Goal: Find specific page/section: Find specific page/section

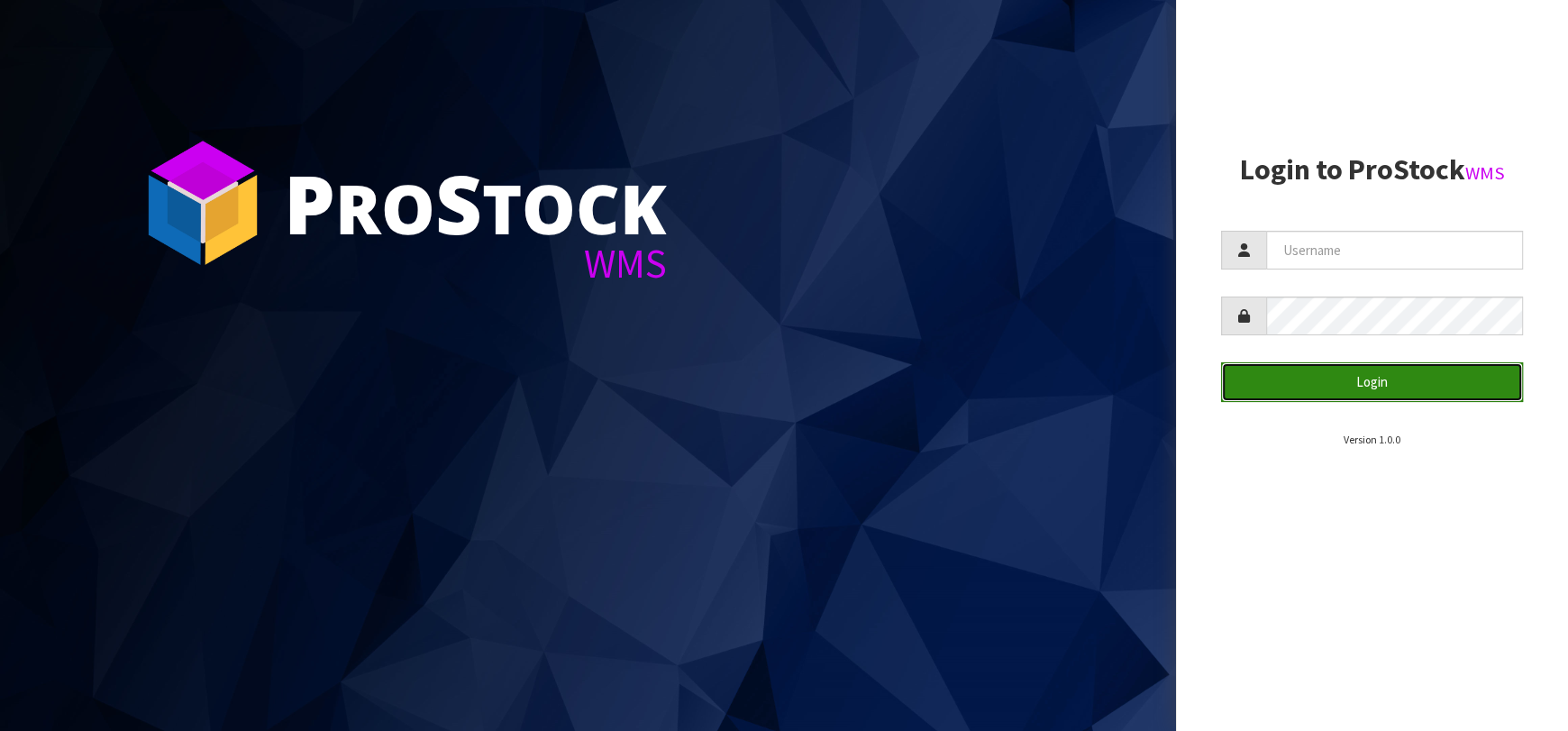
click at [1369, 373] on button "Login" at bounding box center [1372, 382] width 302 height 39
click at [1367, 375] on button "Login" at bounding box center [1372, 382] width 302 height 39
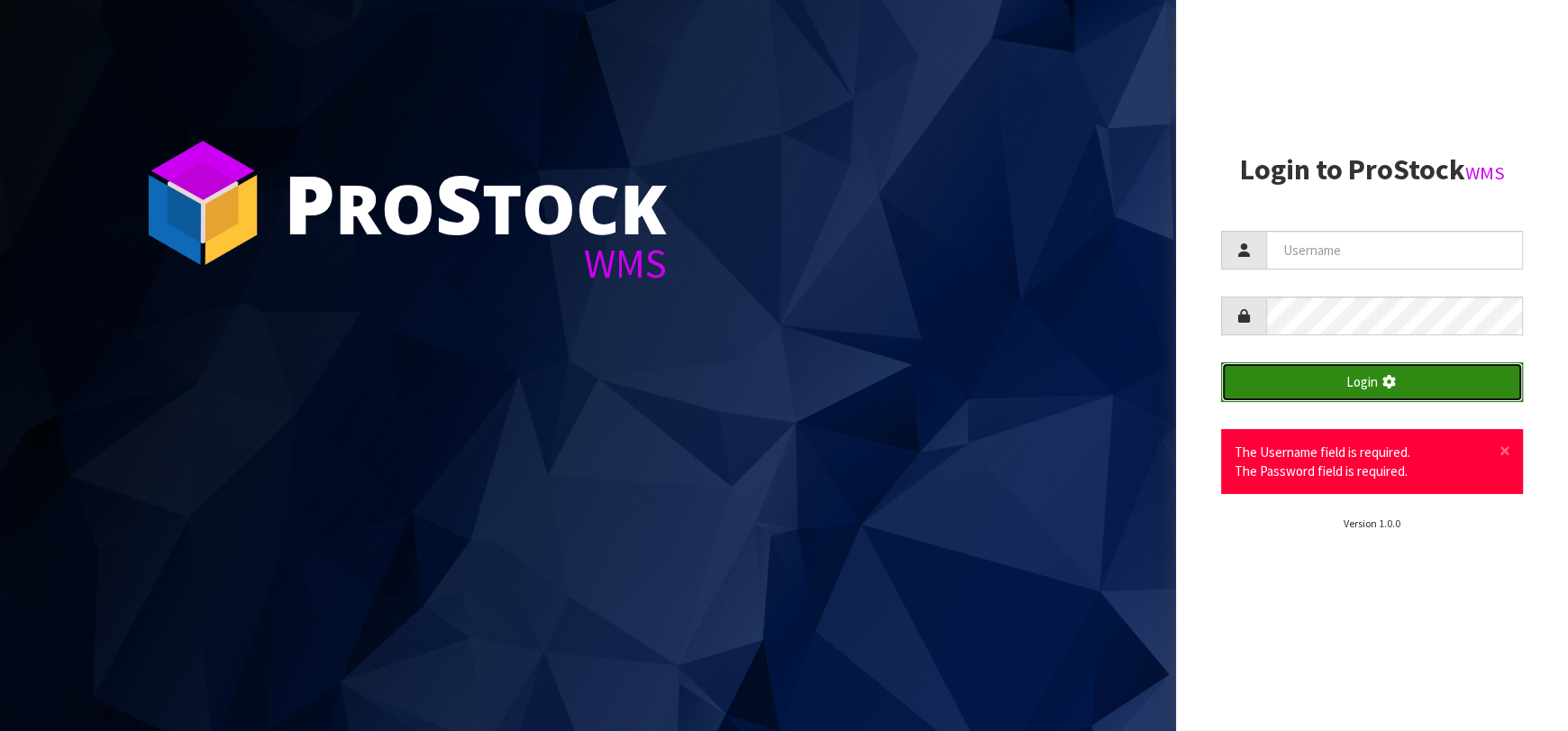
click at [1366, 378] on button "Login" at bounding box center [1372, 382] width 302 height 39
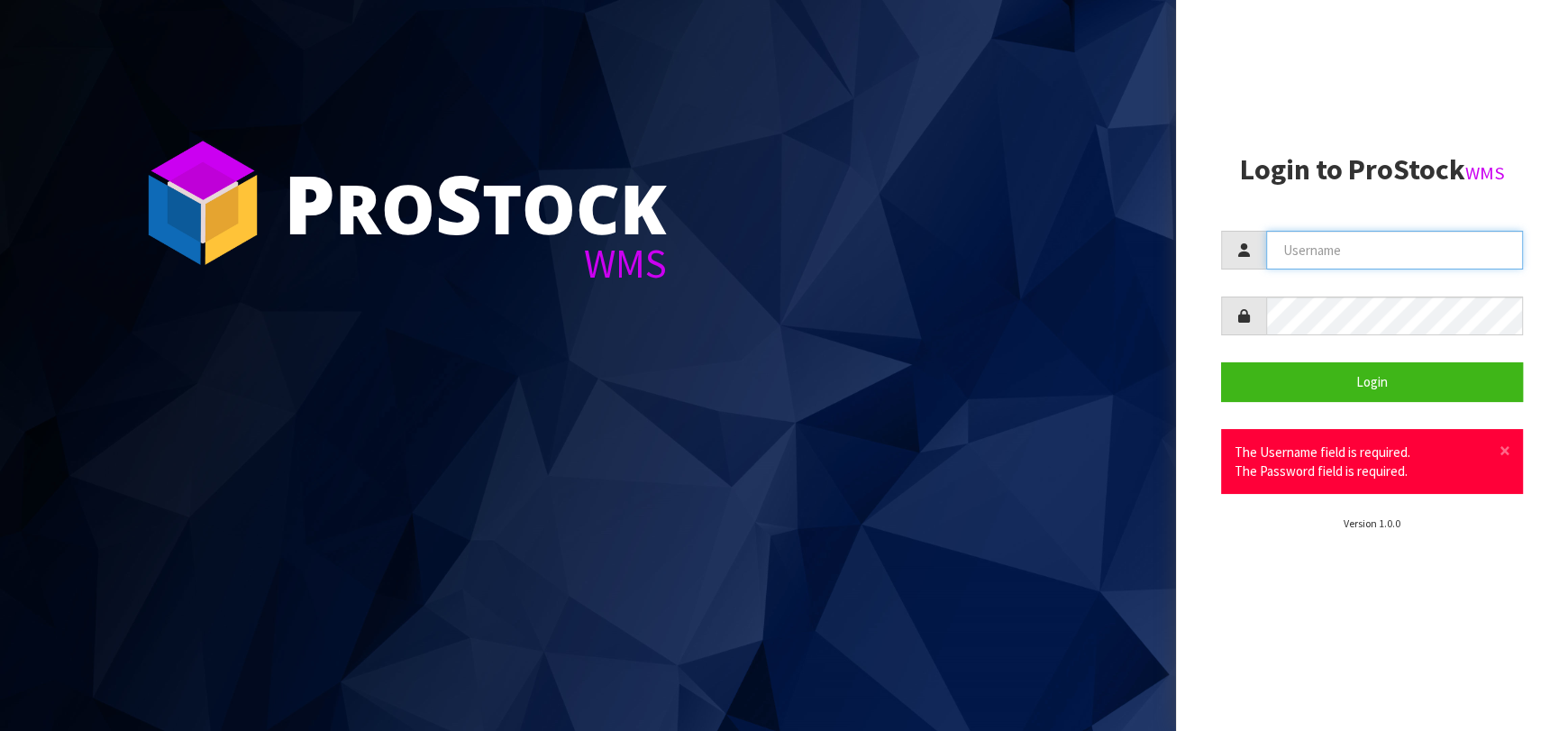
click at [1336, 253] on input "text" at bounding box center [1394, 250] width 256 height 39
type input "[EMAIL_ADDRESS][DOMAIN_NAME]"
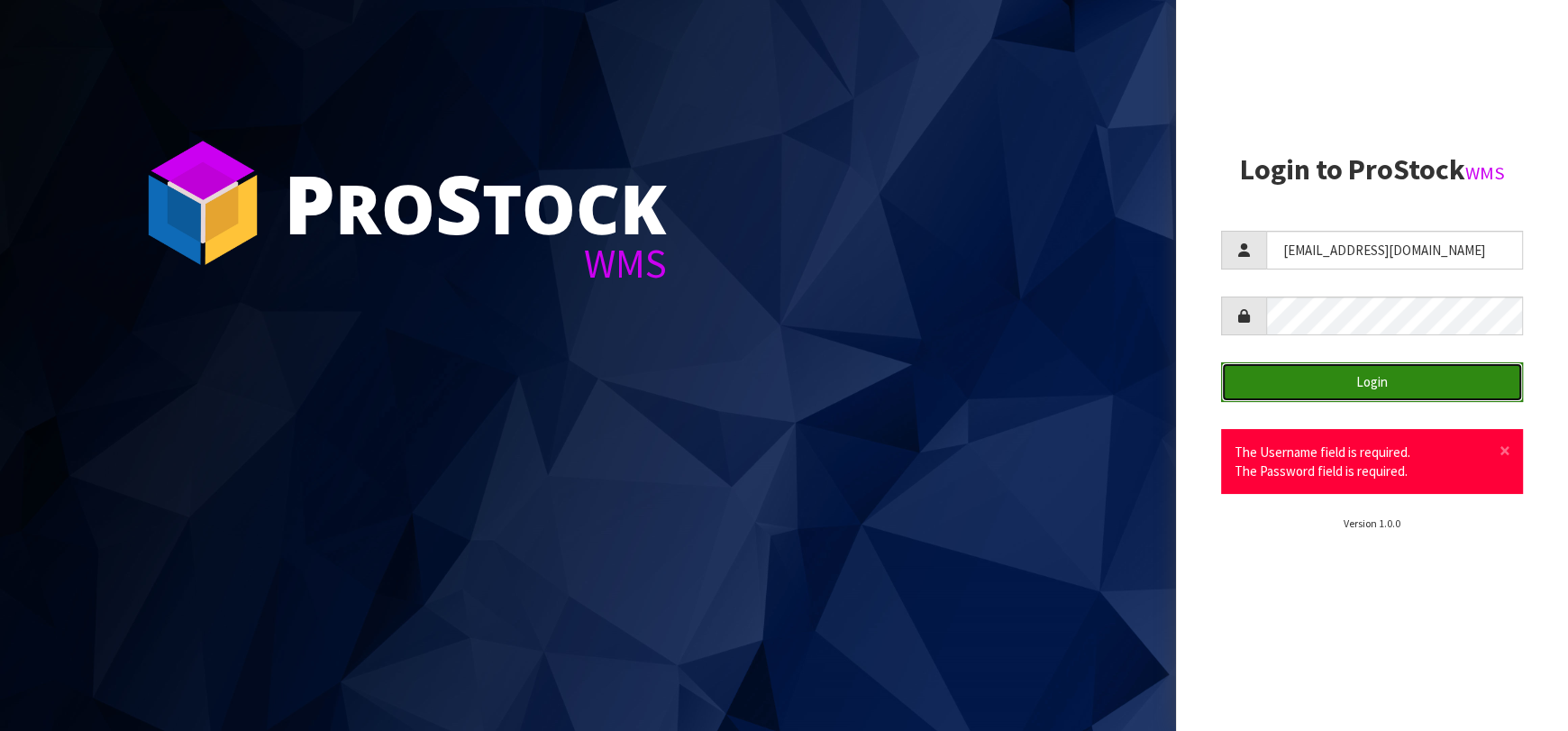
click at [1377, 401] on button "Login" at bounding box center [1372, 382] width 302 height 39
click at [1375, 382] on button "Login" at bounding box center [1372, 382] width 302 height 39
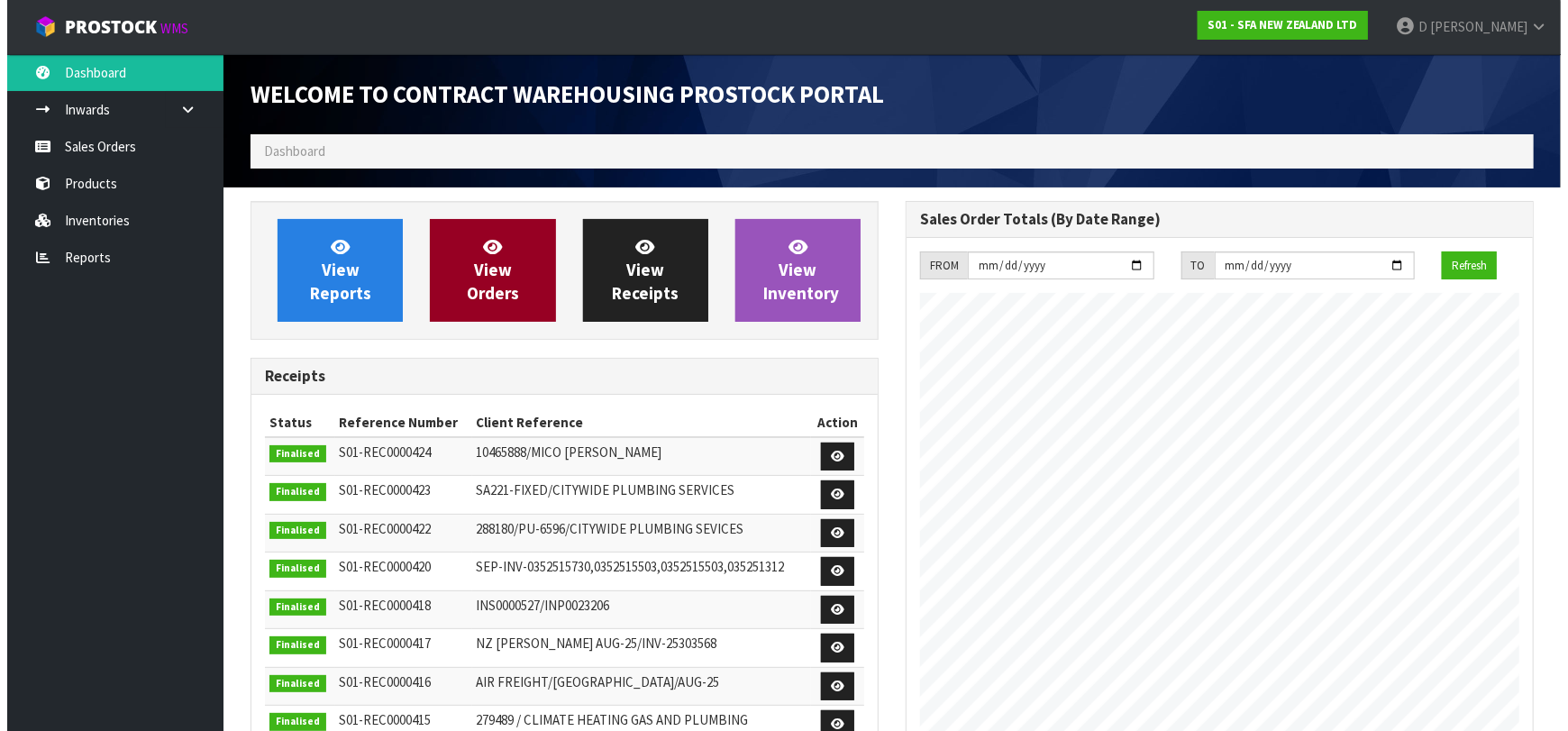
scroll to position [998, 655]
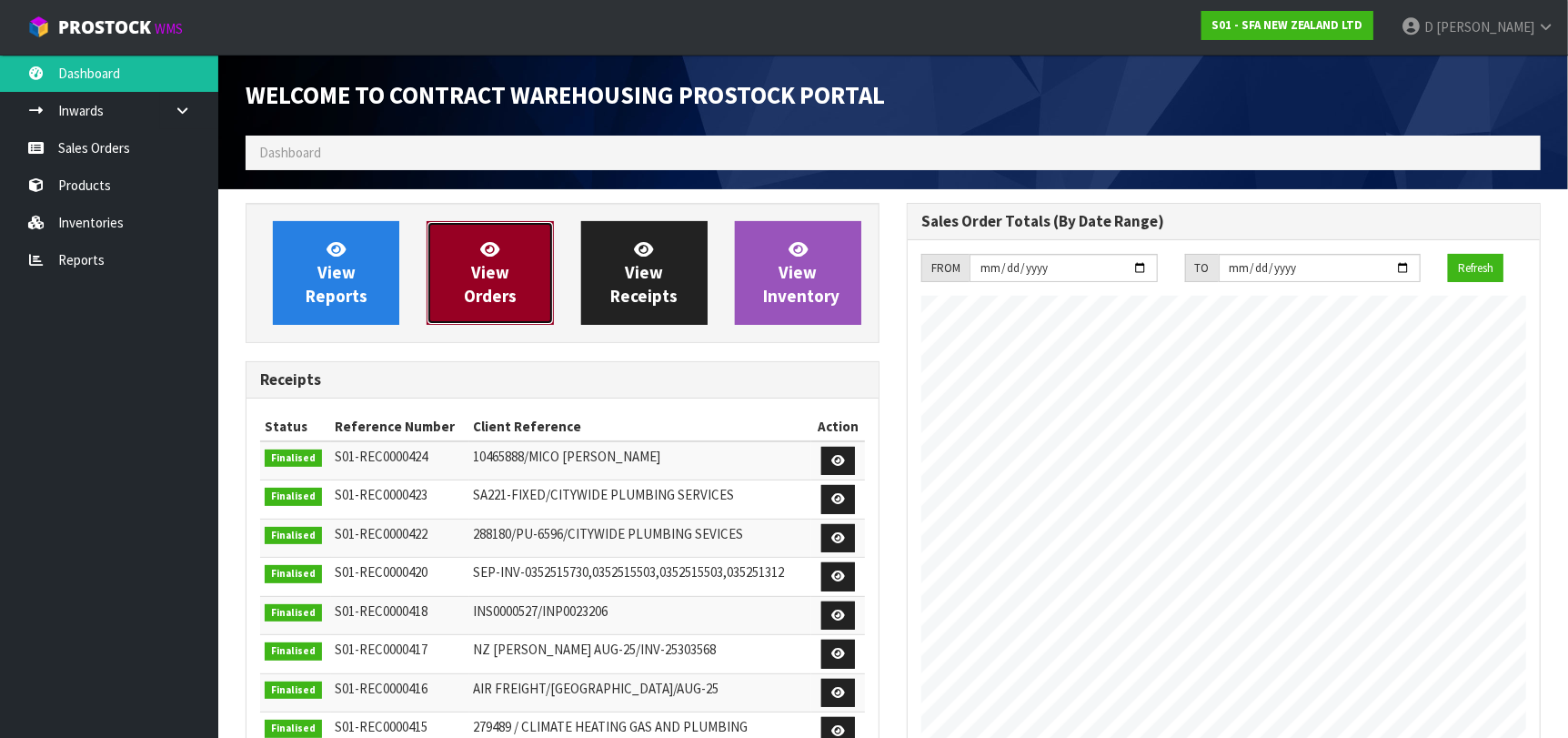
click at [504, 316] on link "View Orders" at bounding box center [489, 273] width 126 height 104
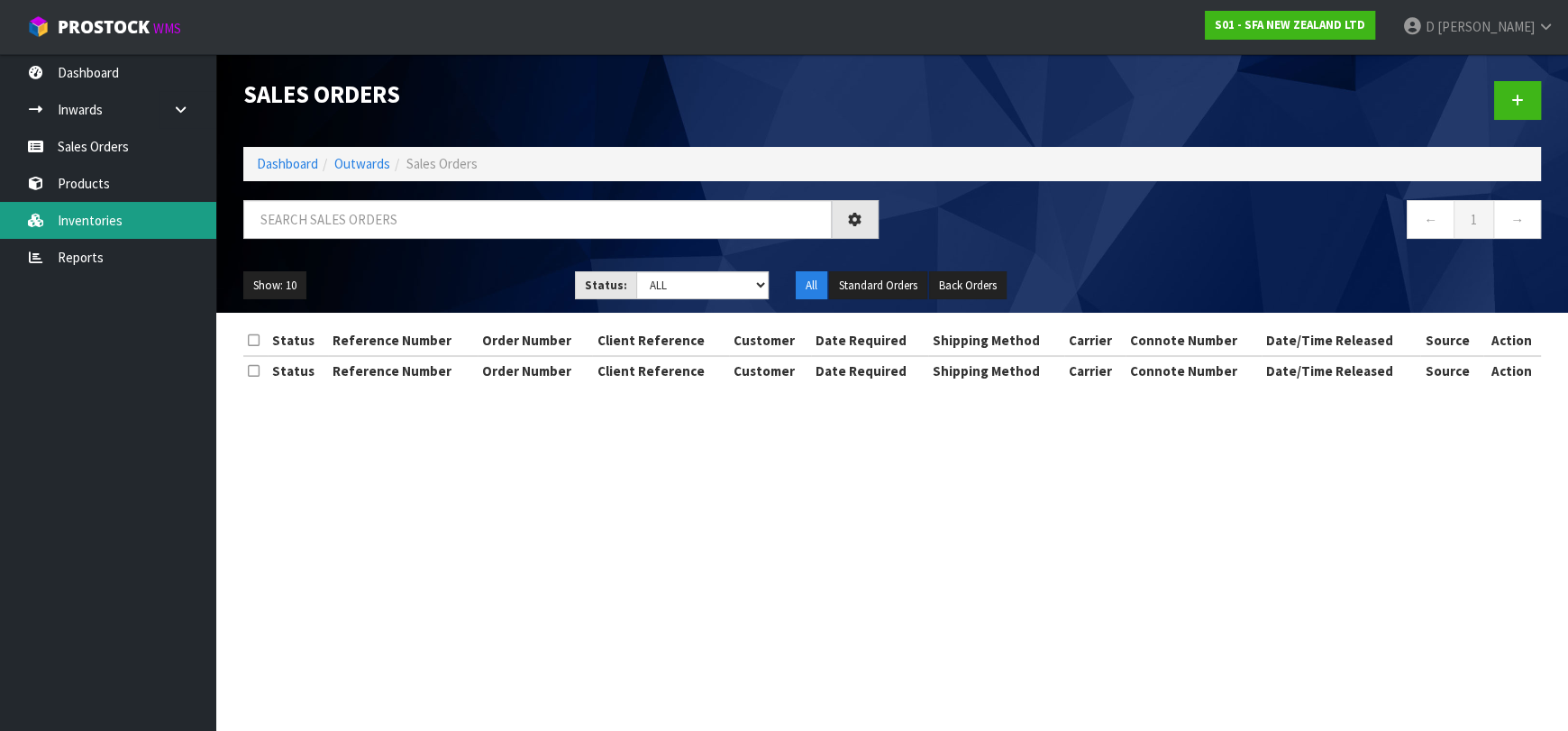
click at [114, 203] on link "Inventories" at bounding box center [108, 220] width 216 height 37
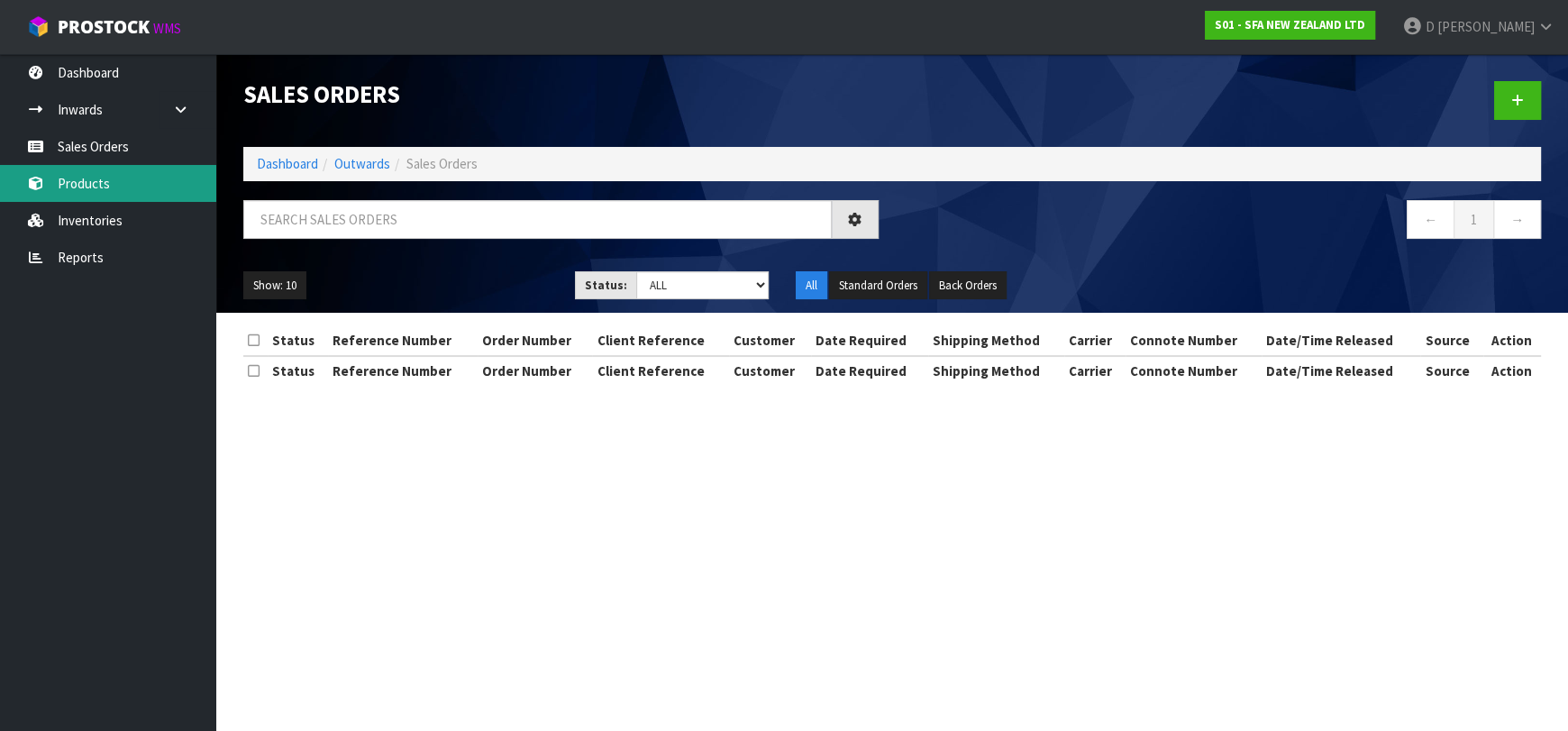
click at [108, 194] on body "Toggle navigation ProStock WMS S01 - SFA NEW ZEALAND LTD [PERSON_NAME] Logout D…" at bounding box center [784, 366] width 1568 height 731
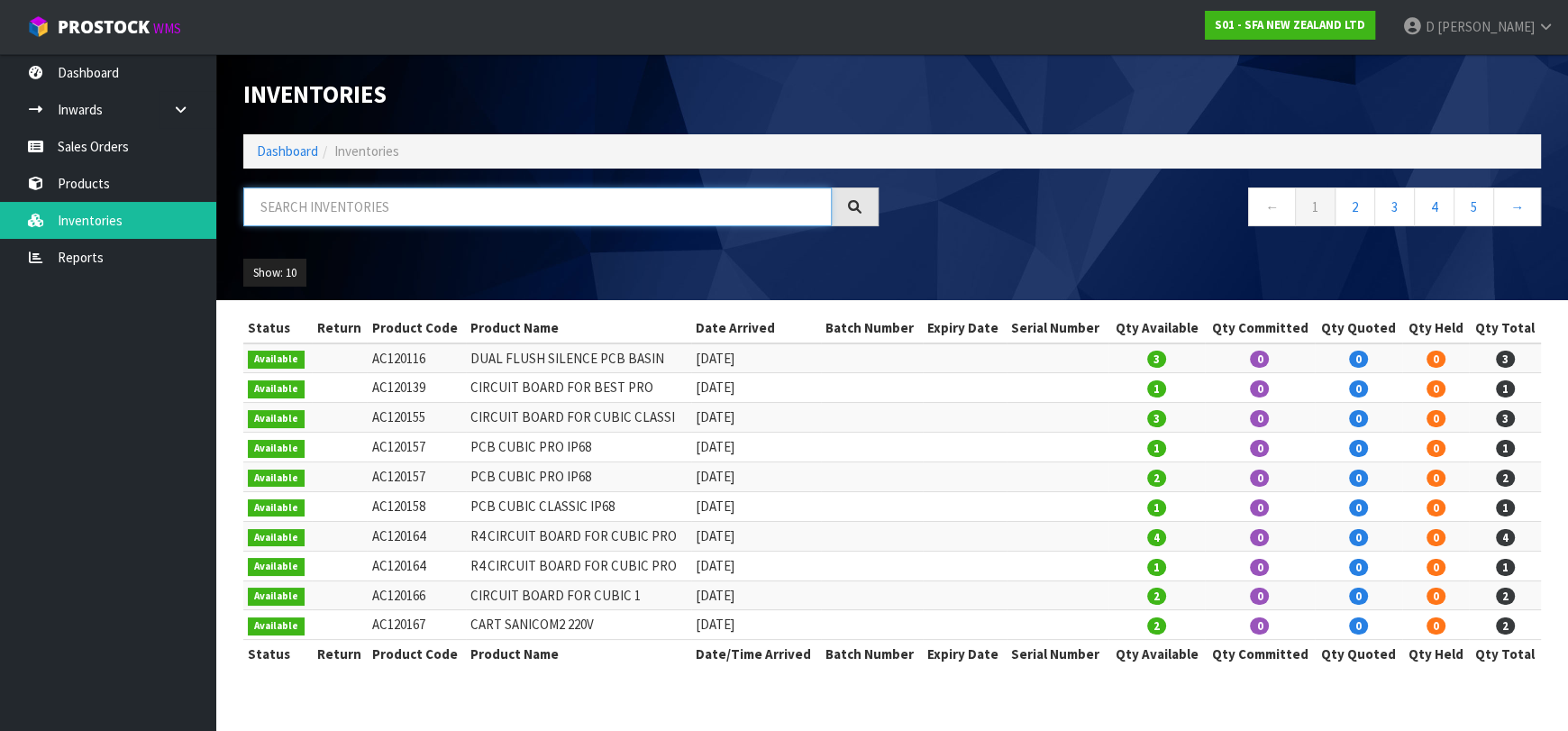
click at [320, 201] on input "text" at bounding box center [537, 207] width 588 height 39
type input "SA92"
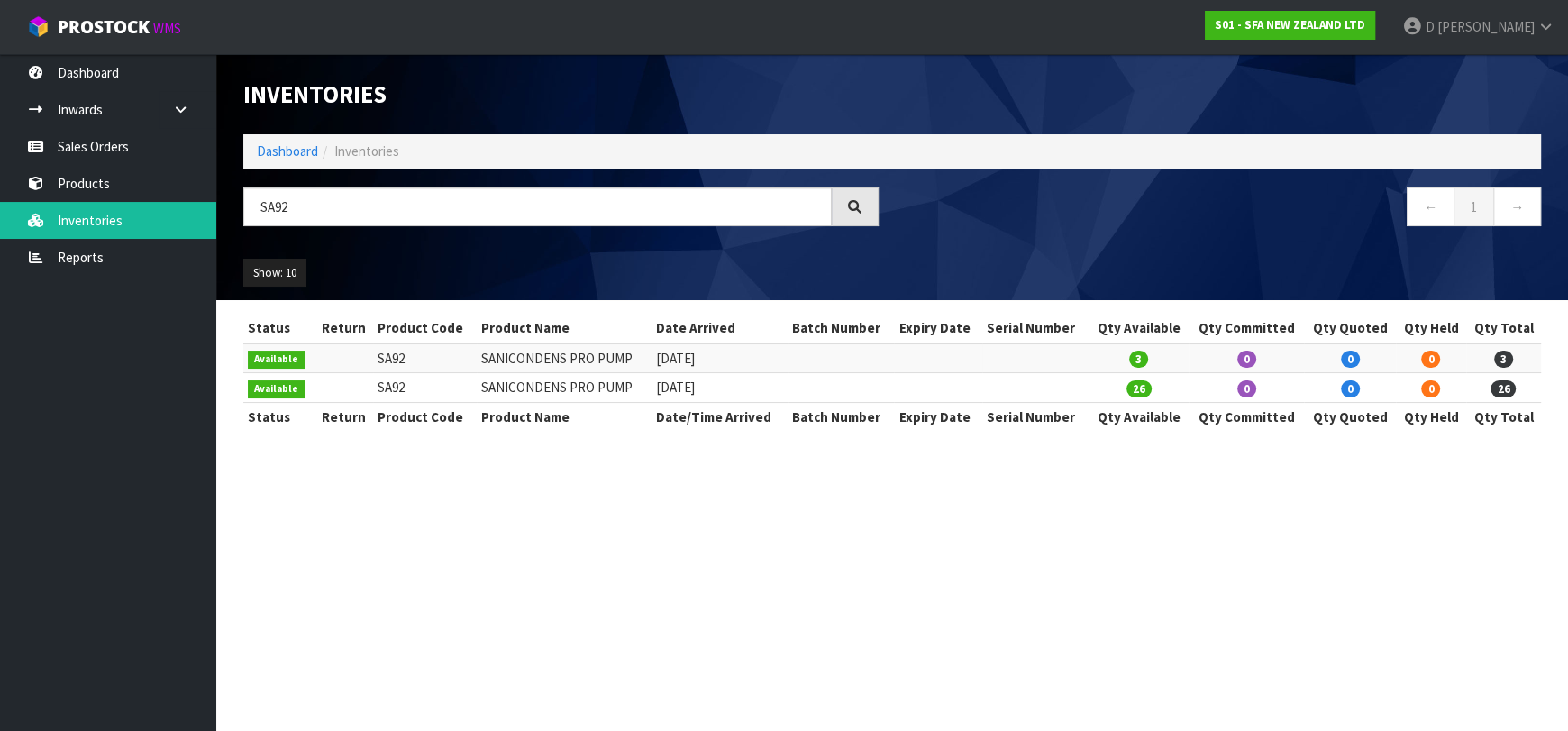
click at [666, 530] on section "Inventories Dashboard Inventories SA92 ← 1 → Show: 10 5 10 25 50 All Show Stock…" at bounding box center [784, 366] width 1568 height 731
